Goal: Find contact information: Find contact information

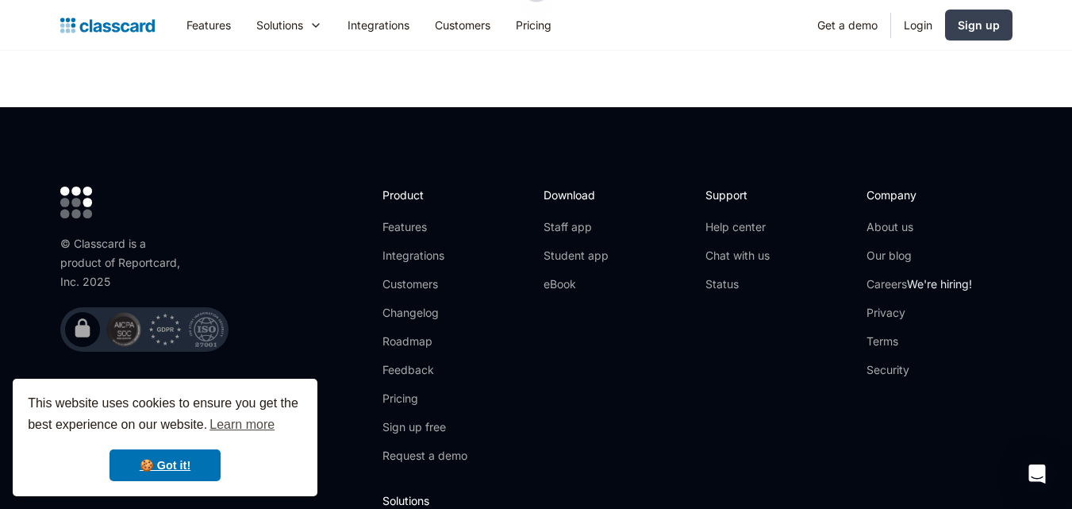
scroll to position [5276, 0]
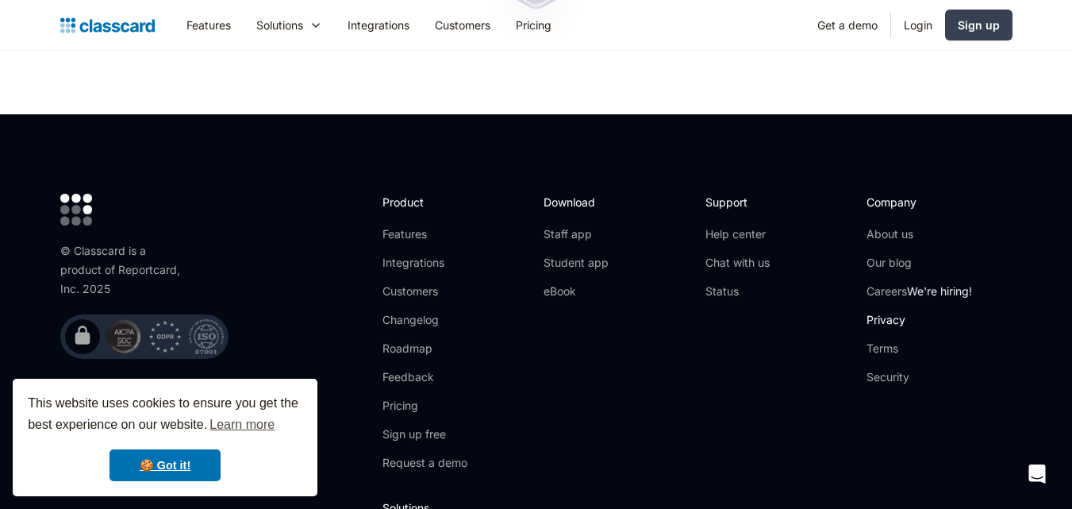
click at [880, 312] on link "Privacy" at bounding box center [919, 320] width 106 height 16
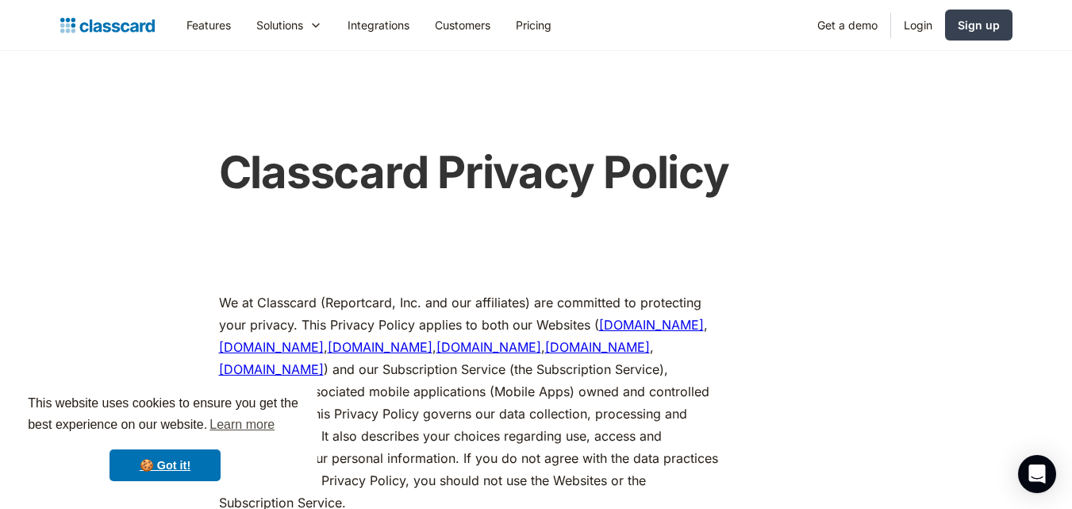
scroll to position [537, 0]
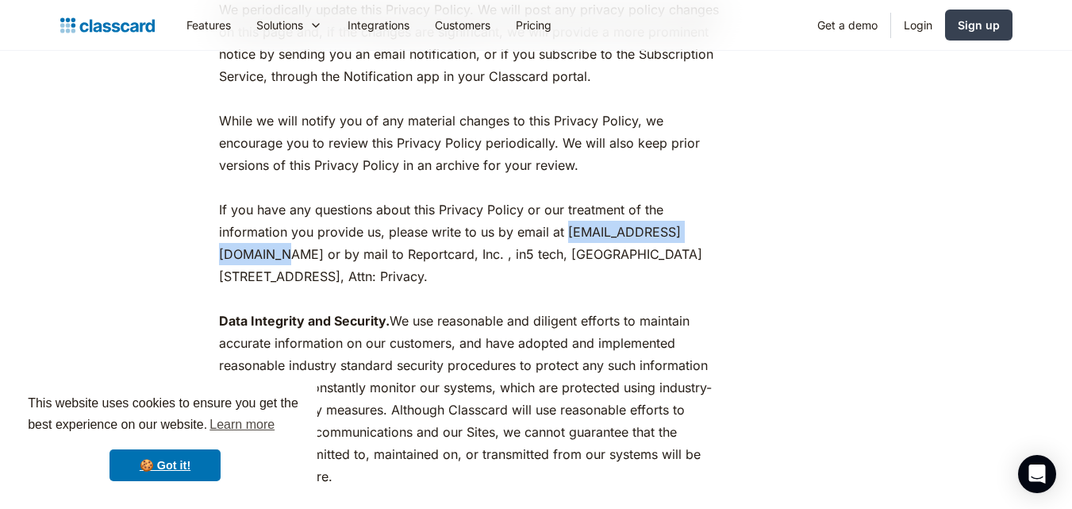
drag, startPoint x: 382, startPoint y: 251, endPoint x: 218, endPoint y: 265, distance: 164.8
copy p "privacy@classcardapp.com"
